Goal: Task Accomplishment & Management: Complete application form

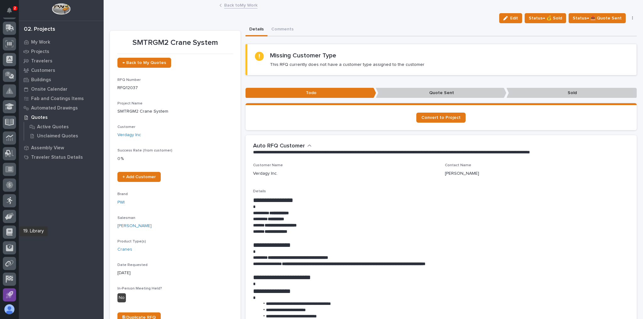
scroll to position [75, 0]
click at [8, 72] on icon at bounding box center [10, 75] width 7 height 6
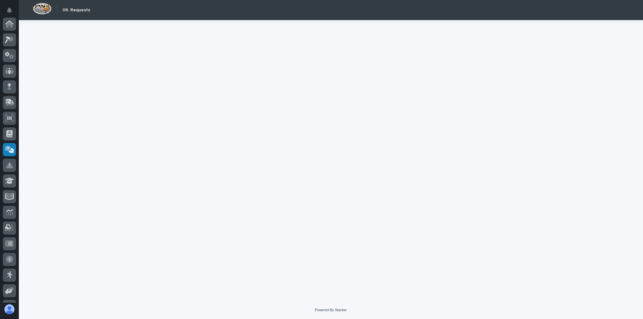
scroll to position [75, 0]
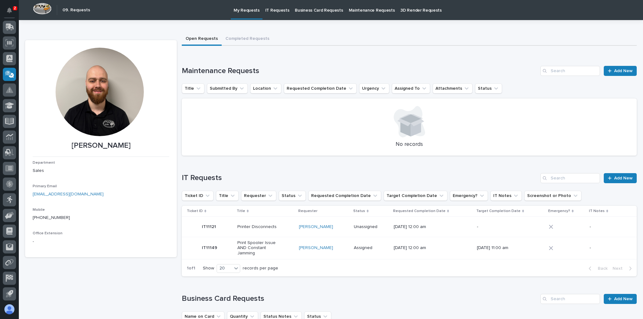
click at [271, 12] on p "IT Requests" at bounding box center [277, 6] width 24 height 13
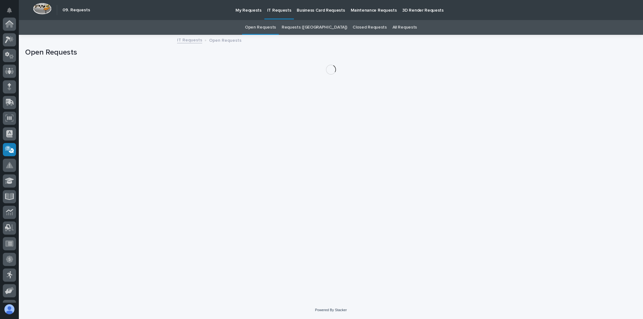
scroll to position [75, 0]
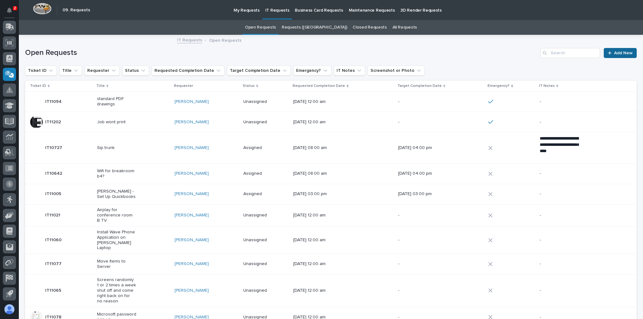
click at [609, 56] on link "Add New" at bounding box center [619, 53] width 33 height 10
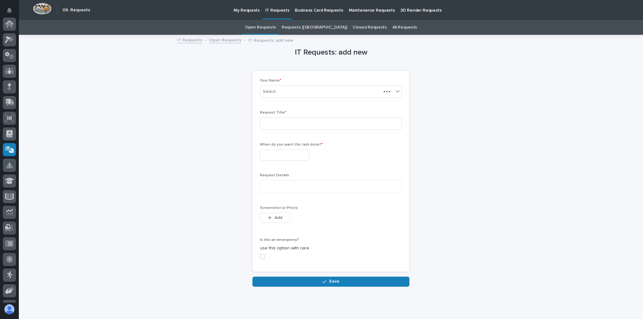
scroll to position [75, 0]
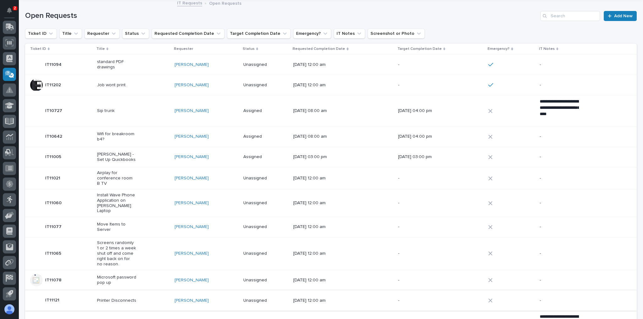
scroll to position [45, 0]
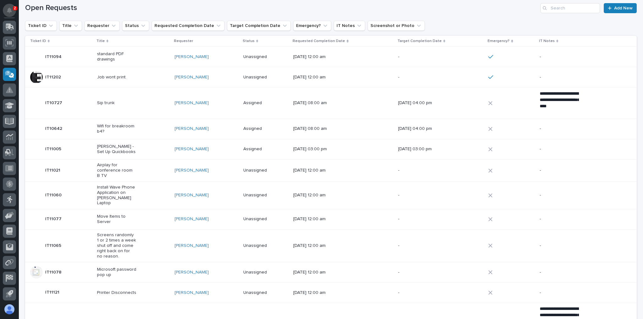
click at [11, 7] on button "Notifications" at bounding box center [9, 10] width 13 height 13
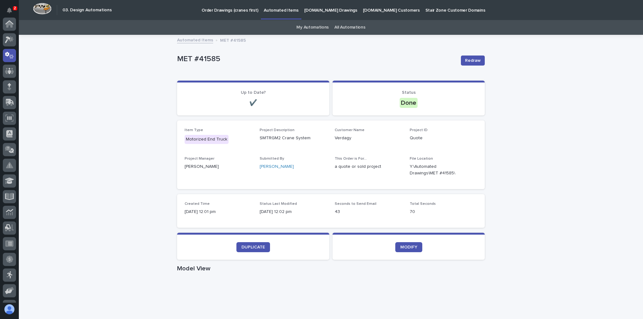
scroll to position [31, 0]
